Goal: Task Accomplishment & Management: Manage account settings

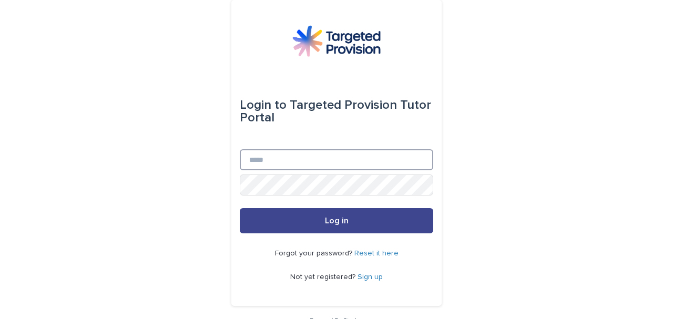
type input "**********"
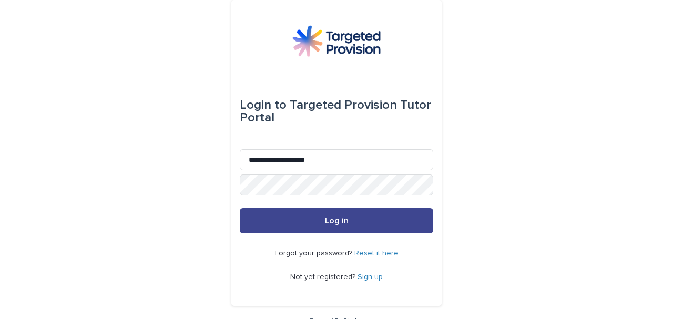
click at [352, 218] on button "Log in" at bounding box center [337, 220] width 194 height 25
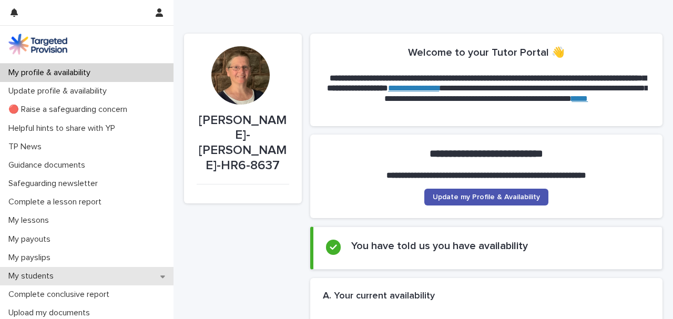
click at [38, 271] on p "My students" at bounding box center [33, 276] width 58 height 10
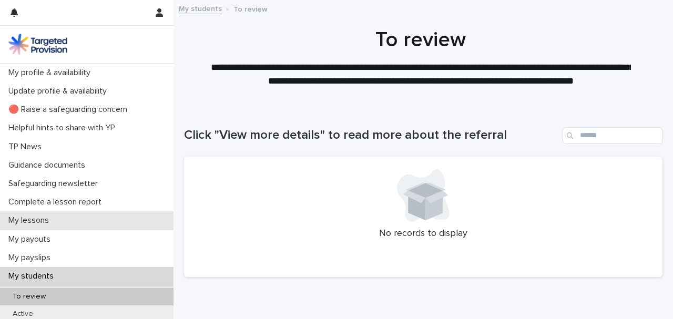
click at [46, 218] on p "My lessons" at bounding box center [30, 221] width 53 height 10
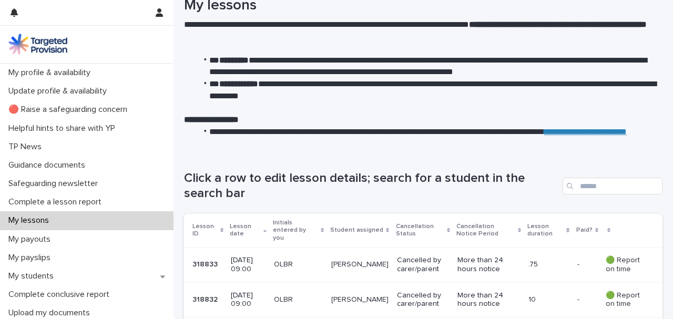
scroll to position [105, 0]
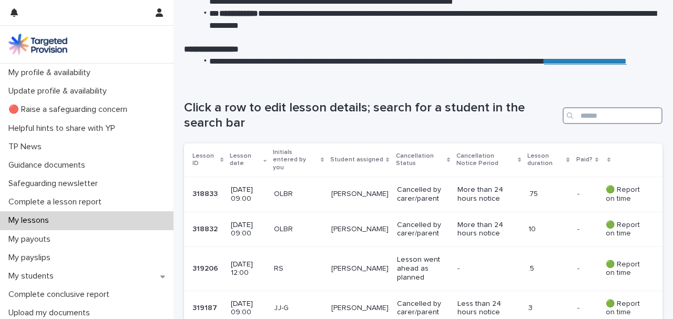
click at [597, 120] on input "Search" at bounding box center [613, 115] width 100 height 17
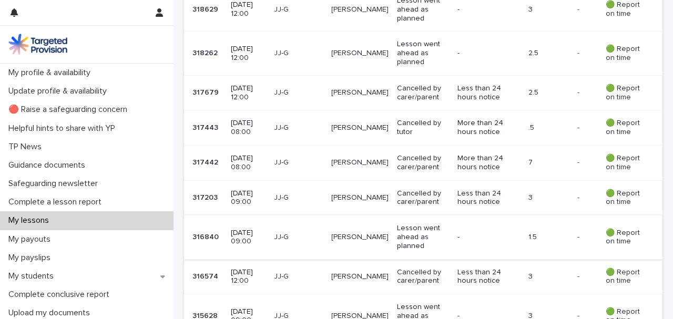
scroll to position [386, 0]
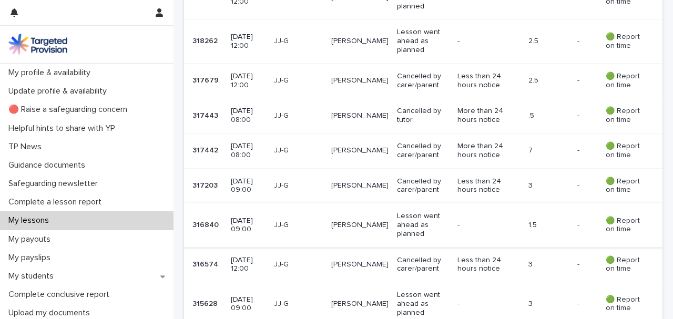
type input "****"
click at [404, 218] on p "Lesson went ahead as planned" at bounding box center [423, 225] width 52 height 26
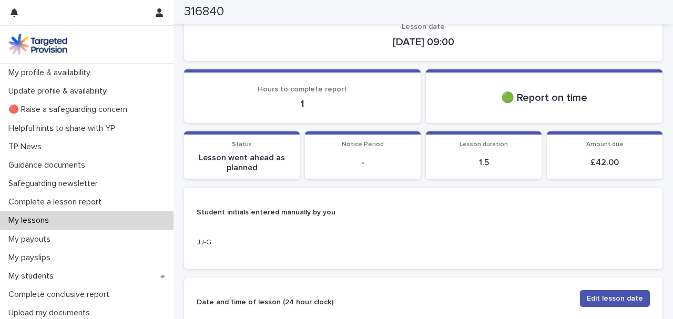
scroll to position [35, 0]
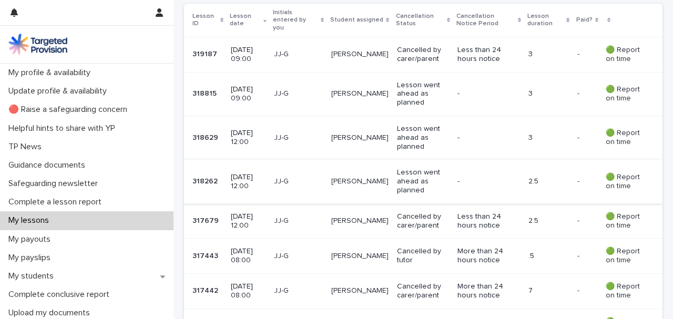
scroll to position [245, 0]
click at [373, 177] on p "[PERSON_NAME]" at bounding box center [359, 181] width 57 height 9
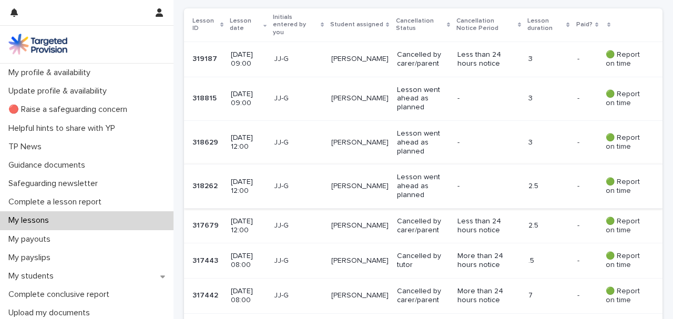
scroll to position [245, 0]
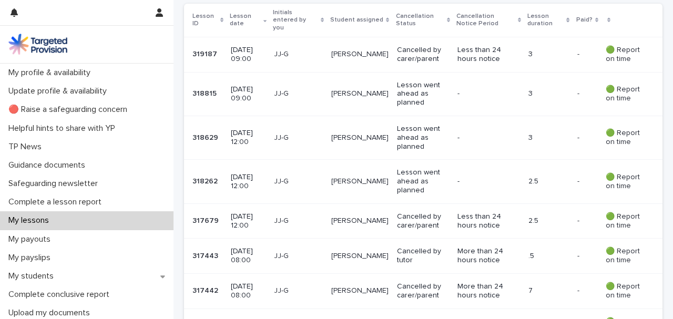
click at [413, 126] on p "Lesson went ahead as planned" at bounding box center [423, 138] width 52 height 26
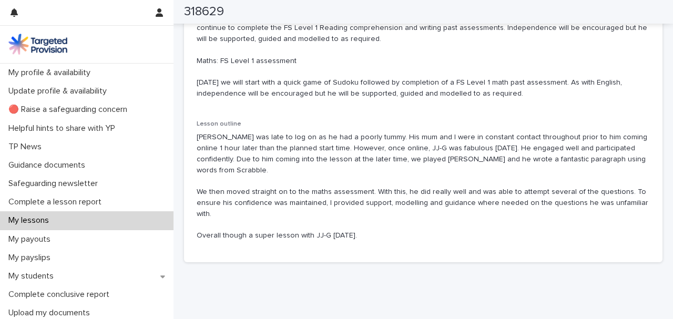
scroll to position [679, 0]
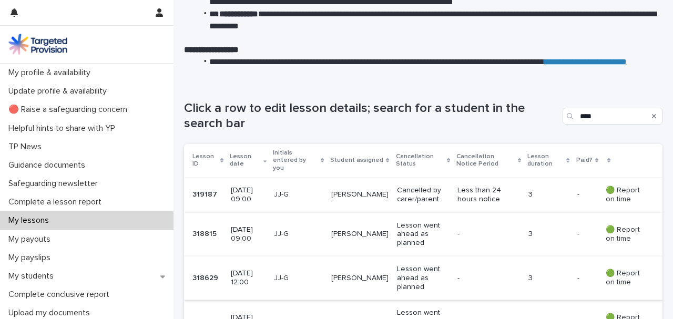
scroll to position [105, 0]
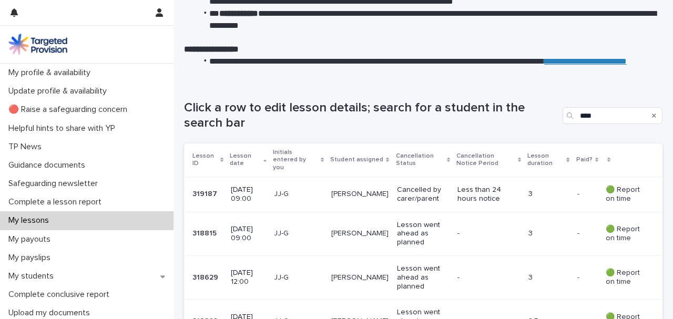
click at [383, 229] on p "[PERSON_NAME]" at bounding box center [359, 233] width 57 height 9
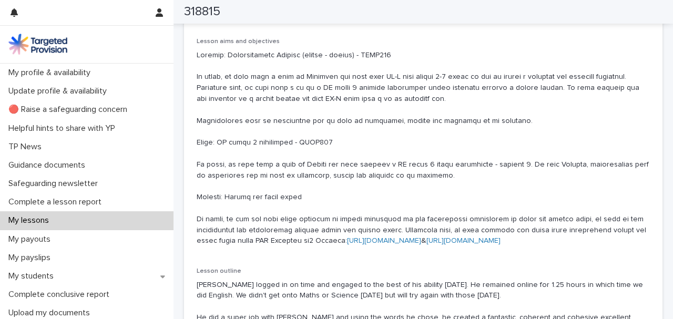
scroll to position [779, 0]
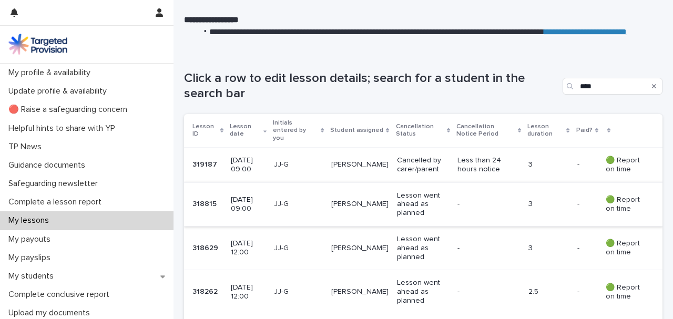
scroll to position [140, 0]
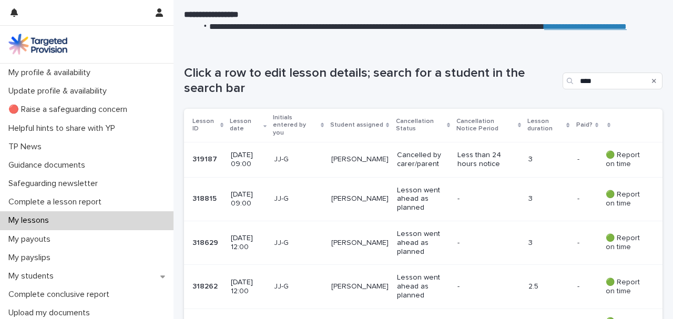
click at [404, 187] on p "Lesson went ahead as planned" at bounding box center [423, 199] width 52 height 26
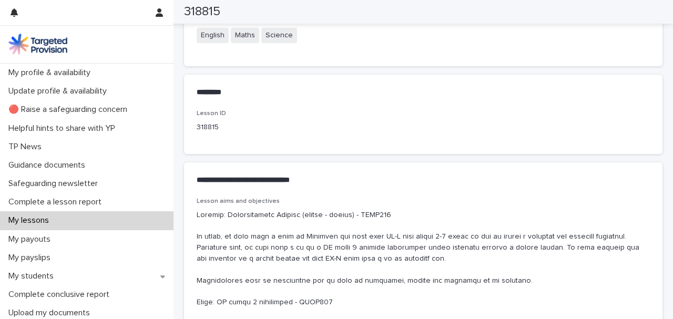
scroll to position [386, 0]
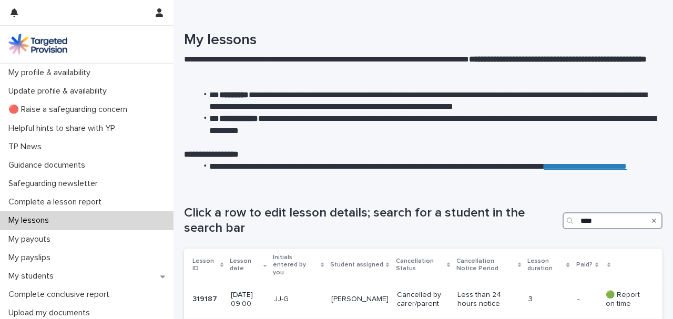
drag, startPoint x: 590, startPoint y: 219, endPoint x: 564, endPoint y: 218, distance: 26.3
click at [564, 218] on div "****" at bounding box center [613, 220] width 100 height 17
type input "**"
click at [594, 217] on input "**" at bounding box center [613, 220] width 100 height 17
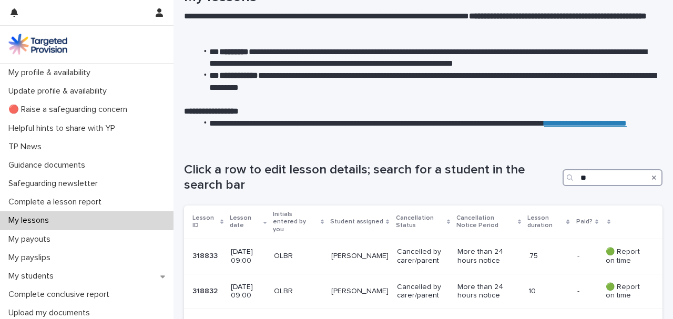
scroll to position [105, 0]
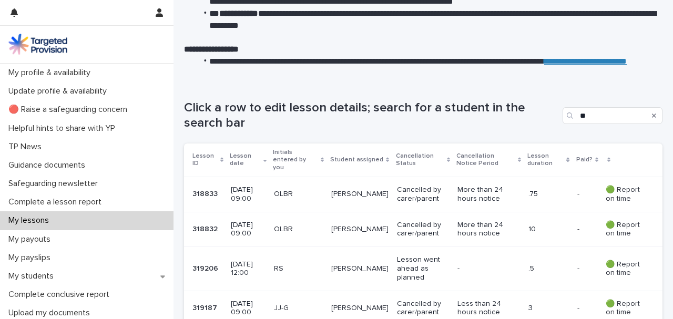
click at [652, 115] on icon "Search" at bounding box center [654, 116] width 4 height 4
click at [596, 120] on input "Search" at bounding box center [613, 115] width 100 height 17
click at [615, 118] on input "**" at bounding box center [613, 115] width 100 height 17
type input "**"
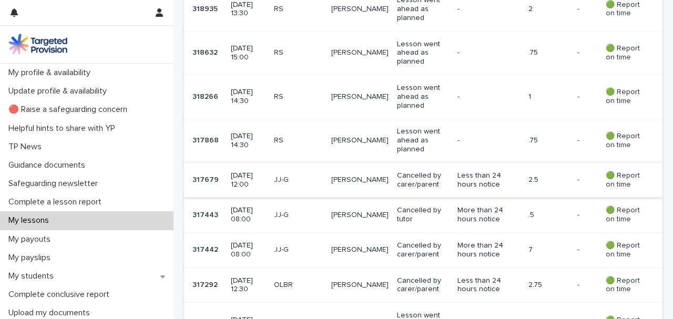
scroll to position [455, 0]
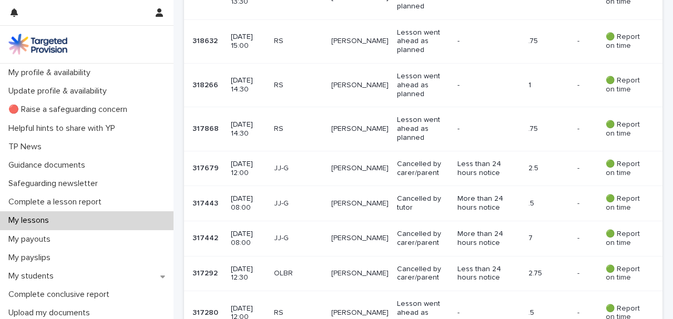
click at [323, 123] on div "RS" at bounding box center [298, 128] width 49 height 11
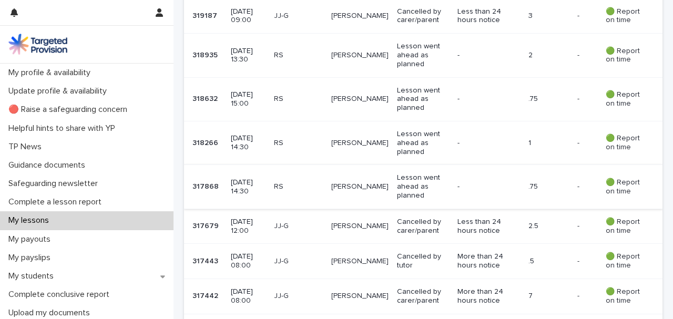
scroll to position [386, 0]
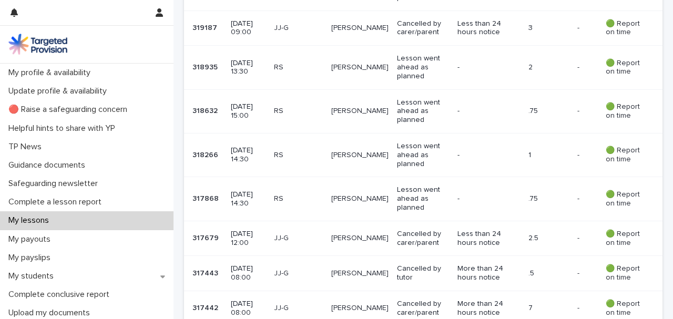
click at [401, 143] on p "Lesson went ahead as planned" at bounding box center [423, 155] width 52 height 26
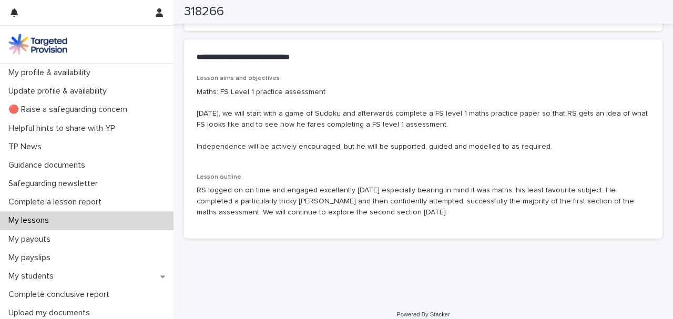
scroll to position [596, 0]
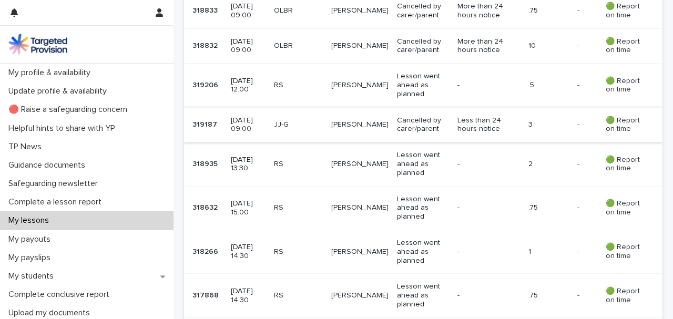
scroll to position [350, 0]
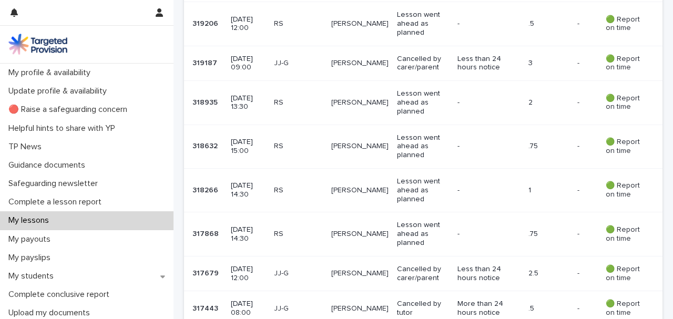
click at [344, 142] on p "[PERSON_NAME]" at bounding box center [359, 146] width 57 height 9
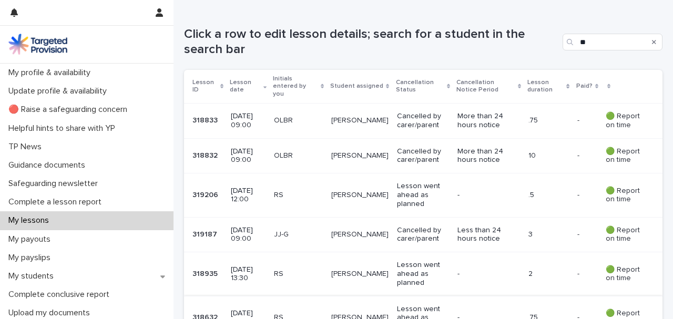
scroll to position [245, 0]
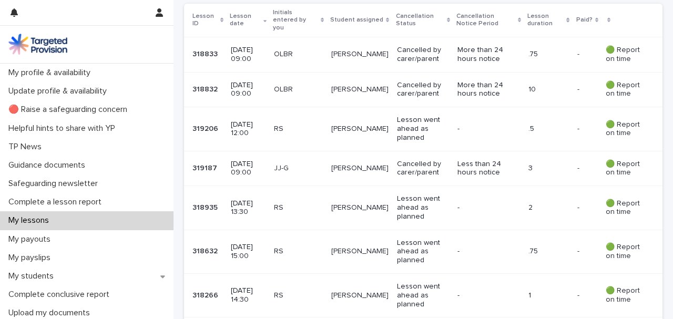
click at [393, 204] on td "Lesson went ahead as planned" at bounding box center [423, 208] width 60 height 44
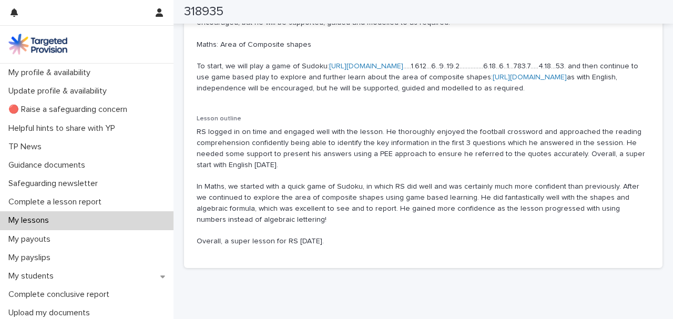
scroll to position [701, 0]
